Goal: Obtain resource: Obtain resource

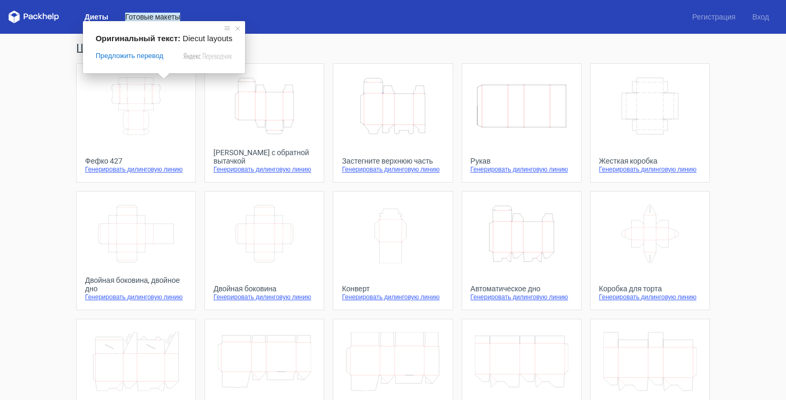
click at [160, 17] on ya-tr-span "Готовые макеты" at bounding box center [152, 17] width 55 height 8
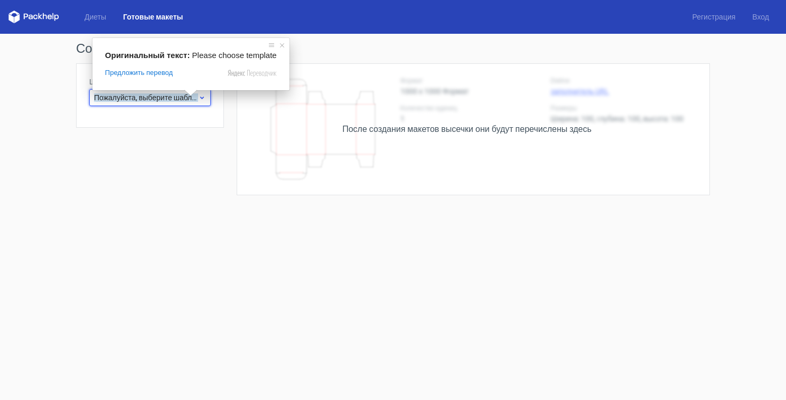
click at [190, 97] on body "Диеты Готовые макеты Регистрация Вход Создание нового макета Шаблон продукта По…" at bounding box center [393, 200] width 786 height 400
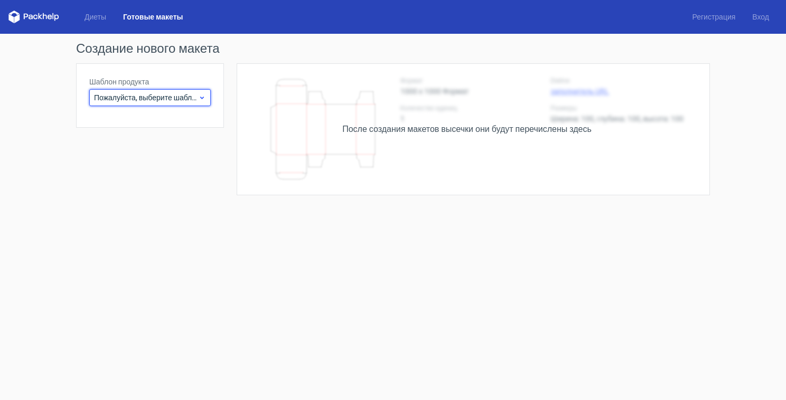
click at [206, 98] on div "Пожалуйста, выберите шаблон" at bounding box center [149, 97] width 121 height 17
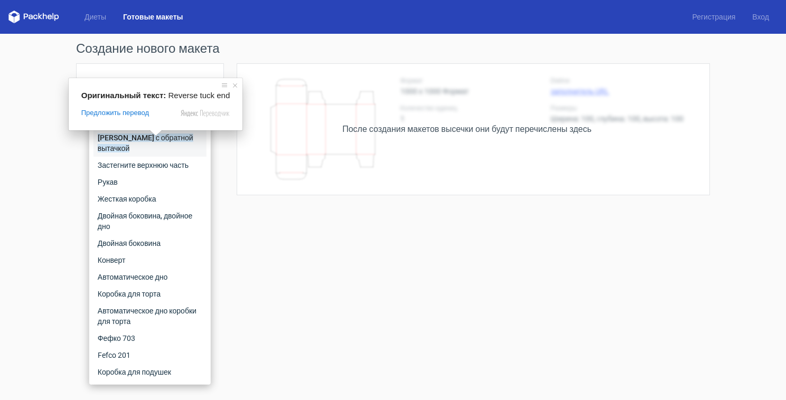
click at [153, 139] on ya-tr-span "[PERSON_NAME] с обратной вытачкой" at bounding box center [146, 143] width 96 height 19
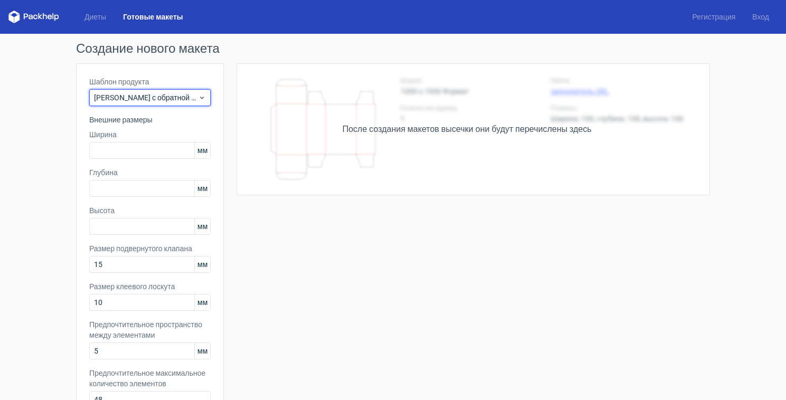
drag, startPoint x: 181, startPoint y: 96, endPoint x: 385, endPoint y: -4, distance: 227.2
click at [385, 0] on html "Диеты Готовые макеты Регистрация Вход Создание нового макета Шаблон продукта Ко…" at bounding box center [393, 200] width 786 height 400
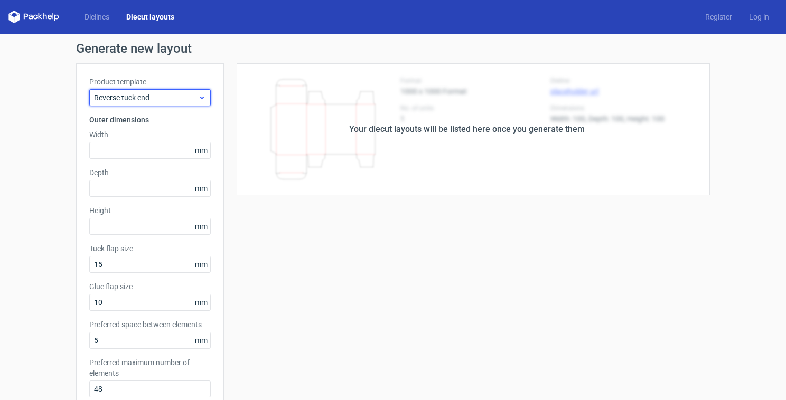
click at [205, 99] on div "Reverse tuck end" at bounding box center [149, 97] width 121 height 17
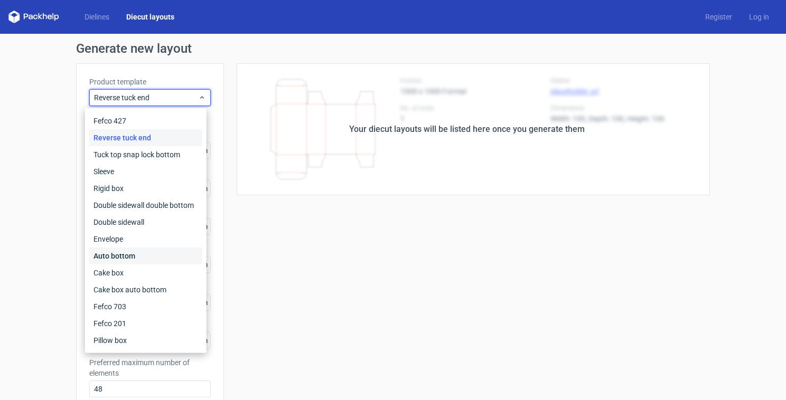
click at [127, 252] on div "Auto bottom" at bounding box center [145, 256] width 113 height 17
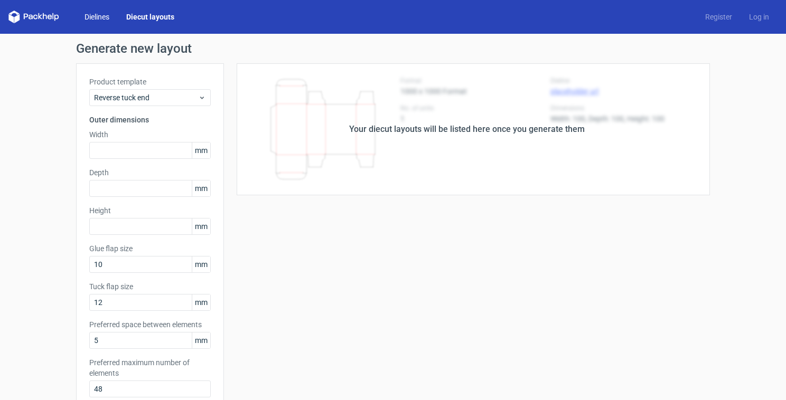
click at [102, 19] on ya-tr-span "Dielines" at bounding box center [96, 17] width 25 height 8
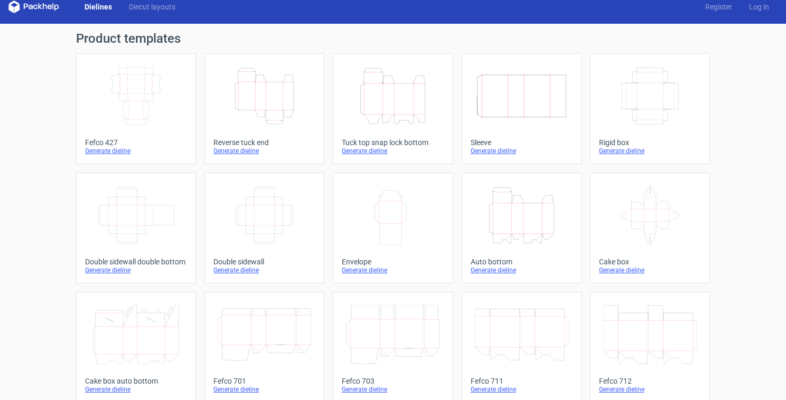
scroll to position [11, 0]
click at [361, 268] on div "Generate dieline" at bounding box center [393, 270] width 102 height 8
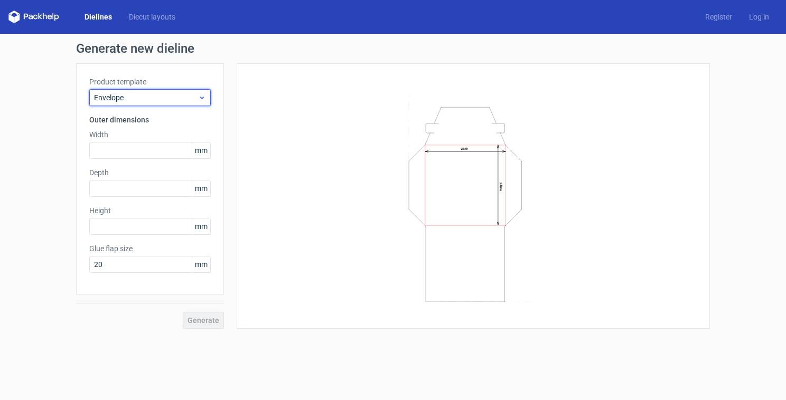
click at [177, 92] on span "Envelope" at bounding box center [146, 97] width 104 height 11
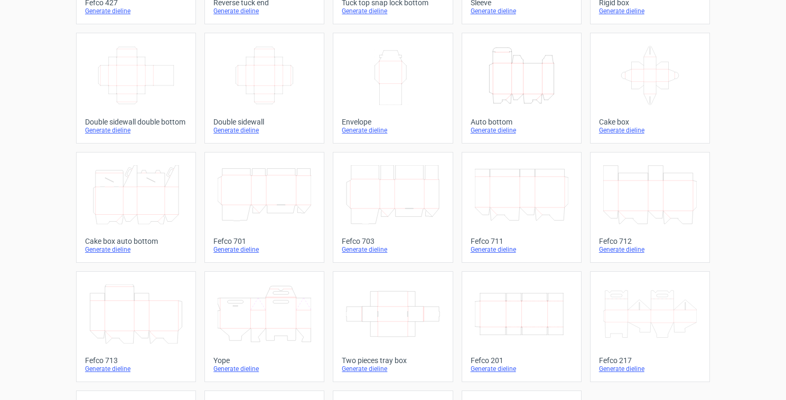
scroll to position [258, 0]
